Goal: Book appointment/travel/reservation

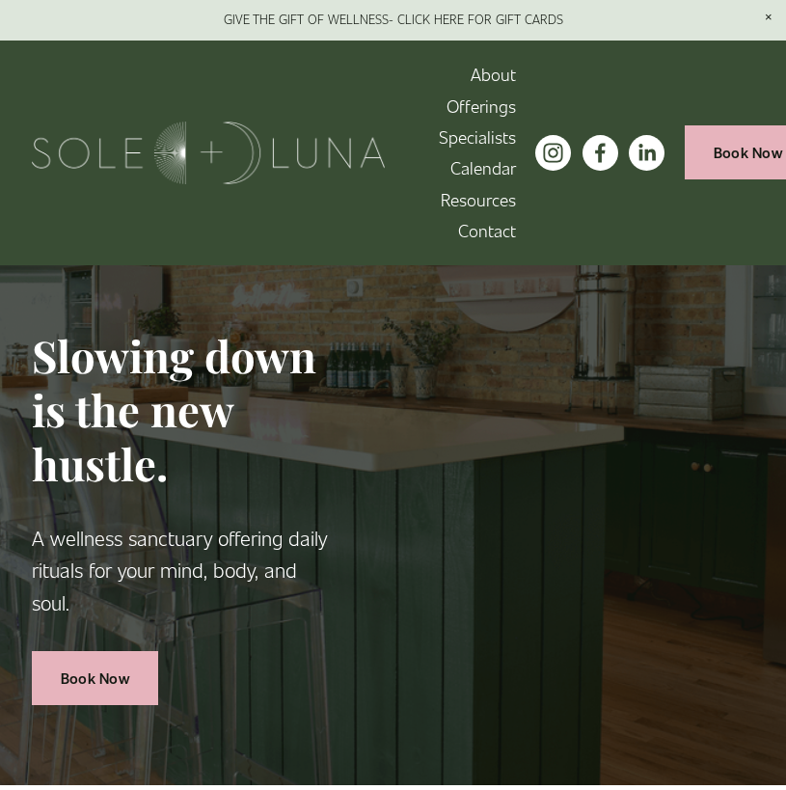
click at [0, 0] on span "Packages/Memberships" at bounding box center [0, 0] width 0 height 0
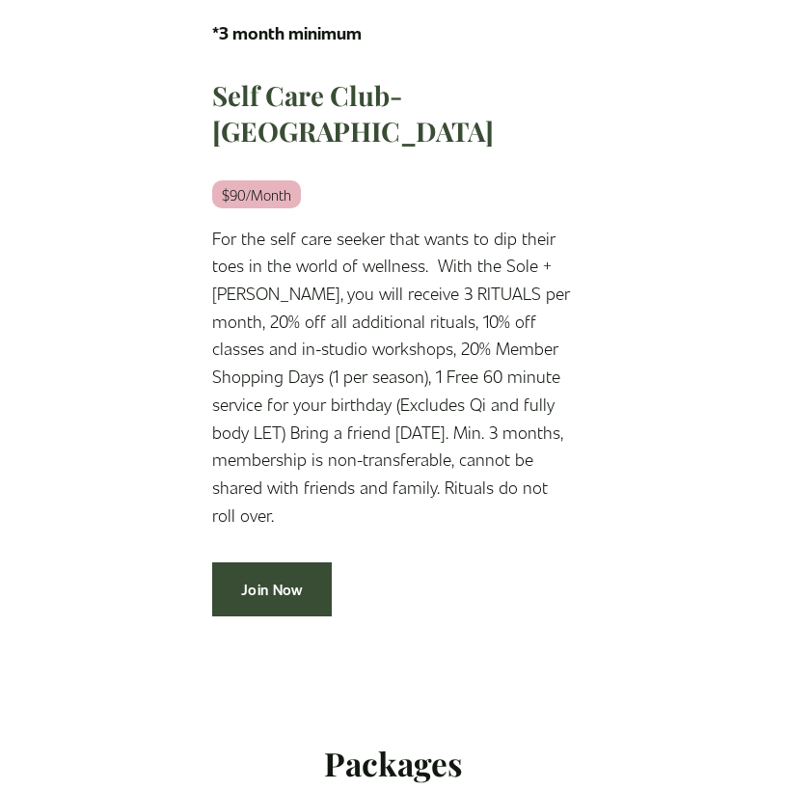
scroll to position [1141, 0]
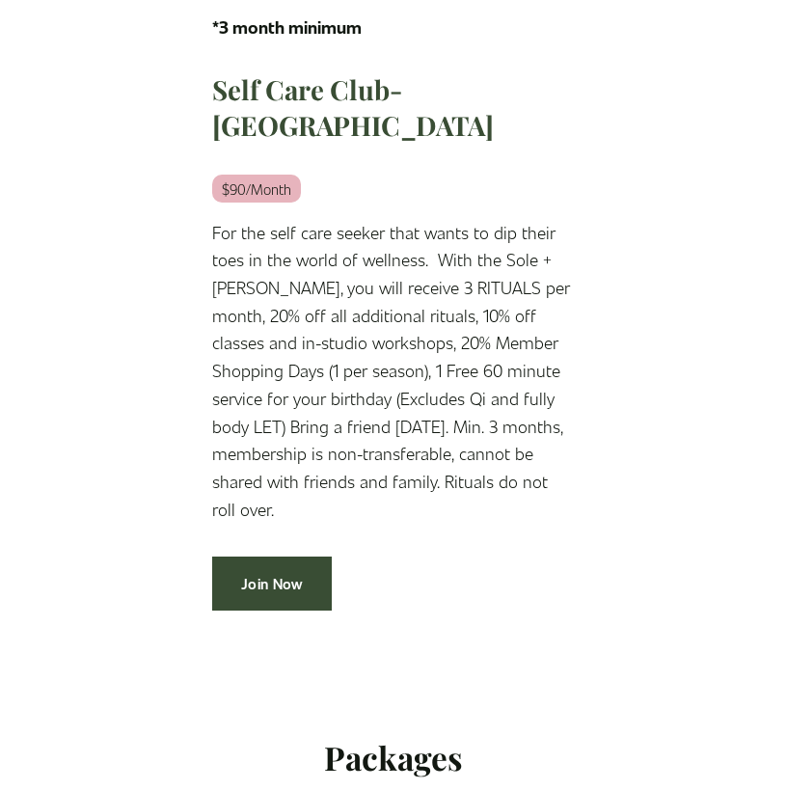
click at [358, 556] on div "Join Now" at bounding box center [393, 583] width 362 height 54
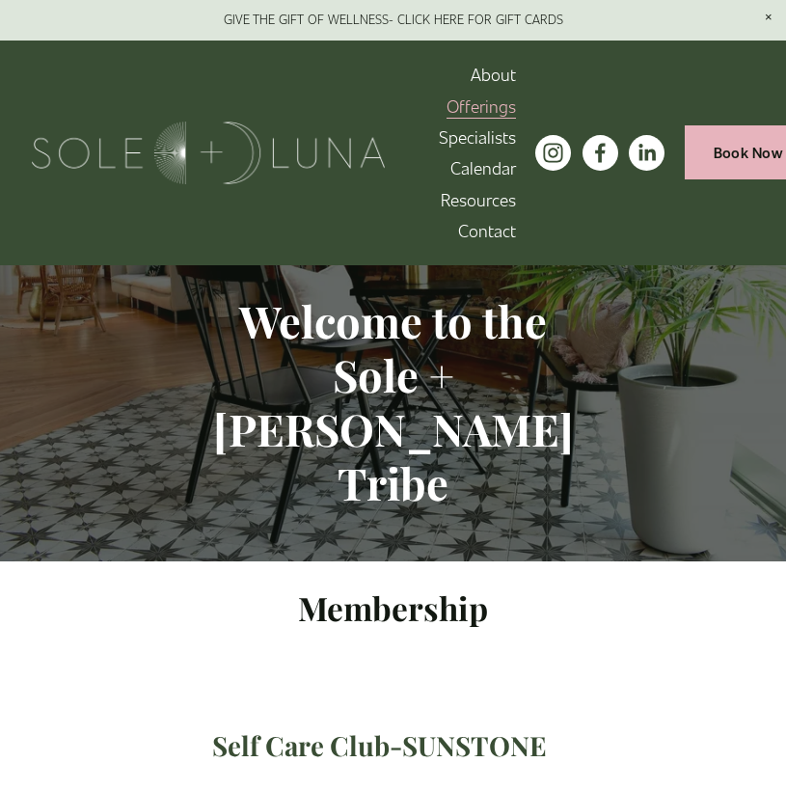
scroll to position [0, 0]
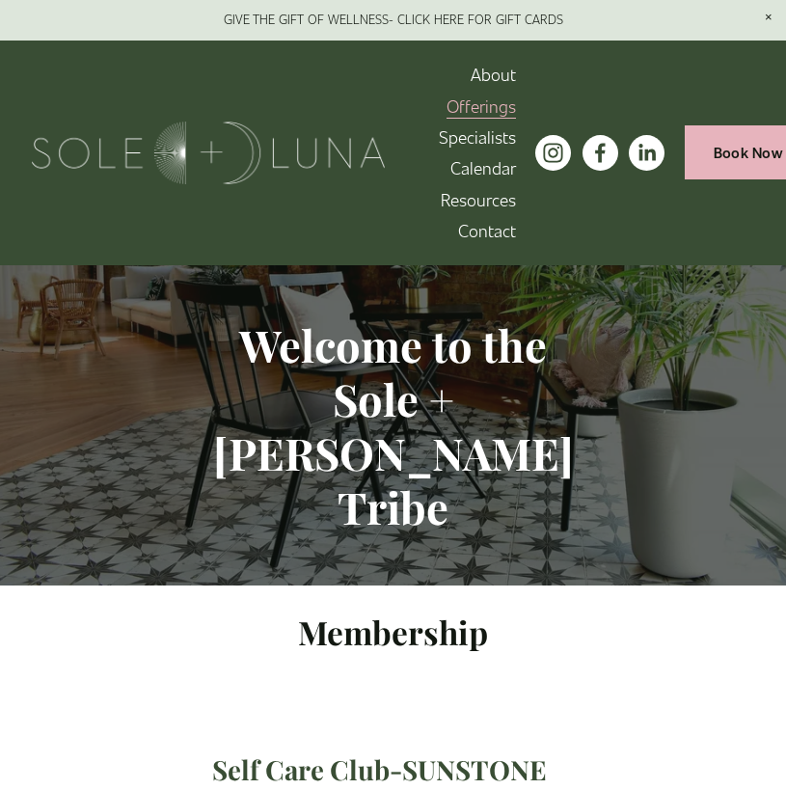
click at [0, 0] on span "Rituals" at bounding box center [0, 0] width 0 height 0
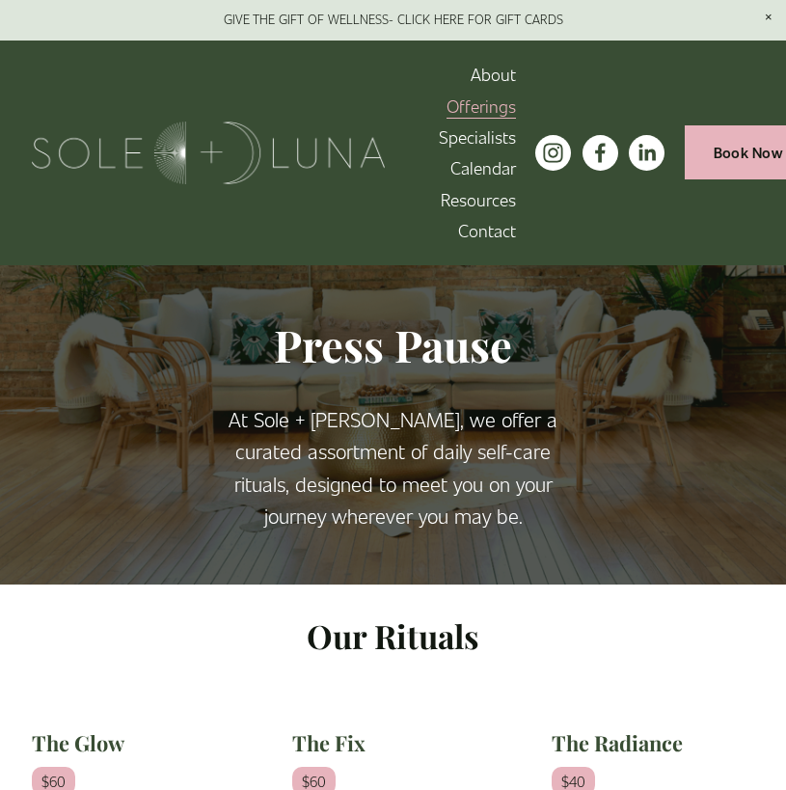
click at [733, 160] on link "Book Now" at bounding box center [747, 152] width 127 height 54
